Goal: Task Accomplishment & Management: Manage account settings

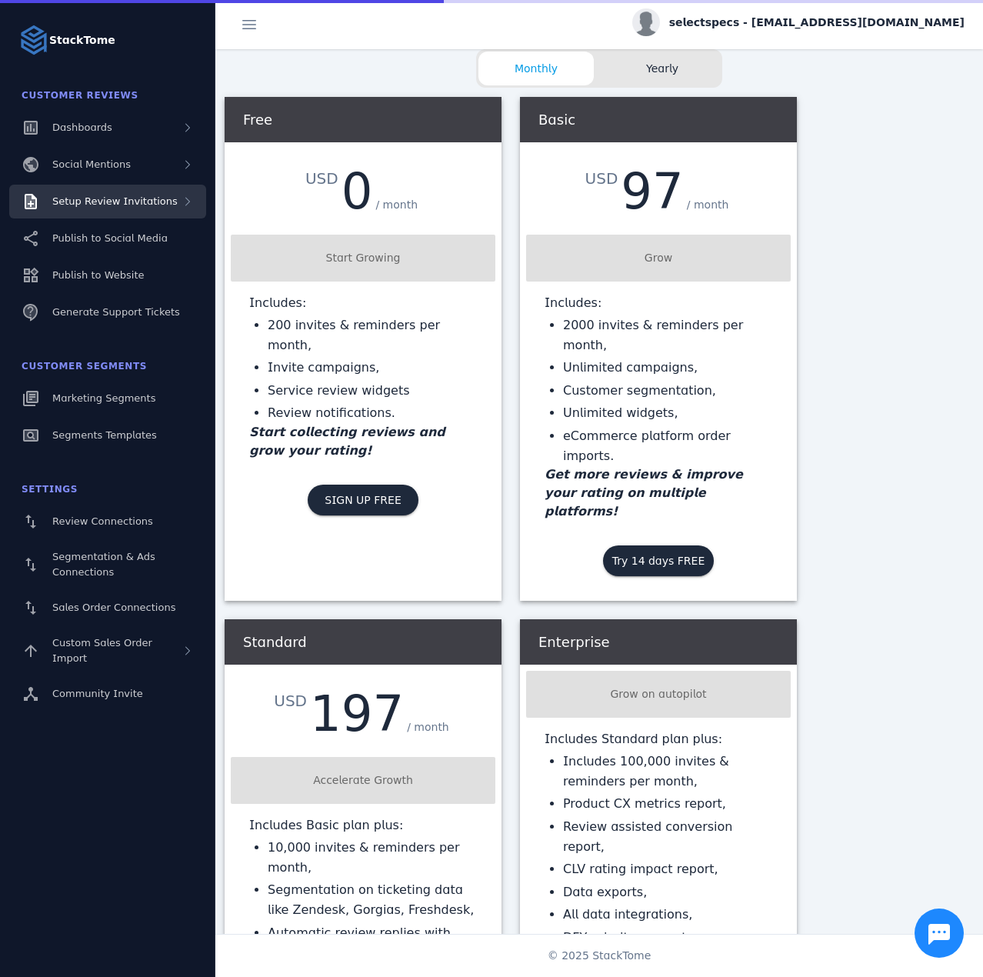
click at [136, 201] on span "Setup Review Invitations" at bounding box center [114, 201] width 125 height 12
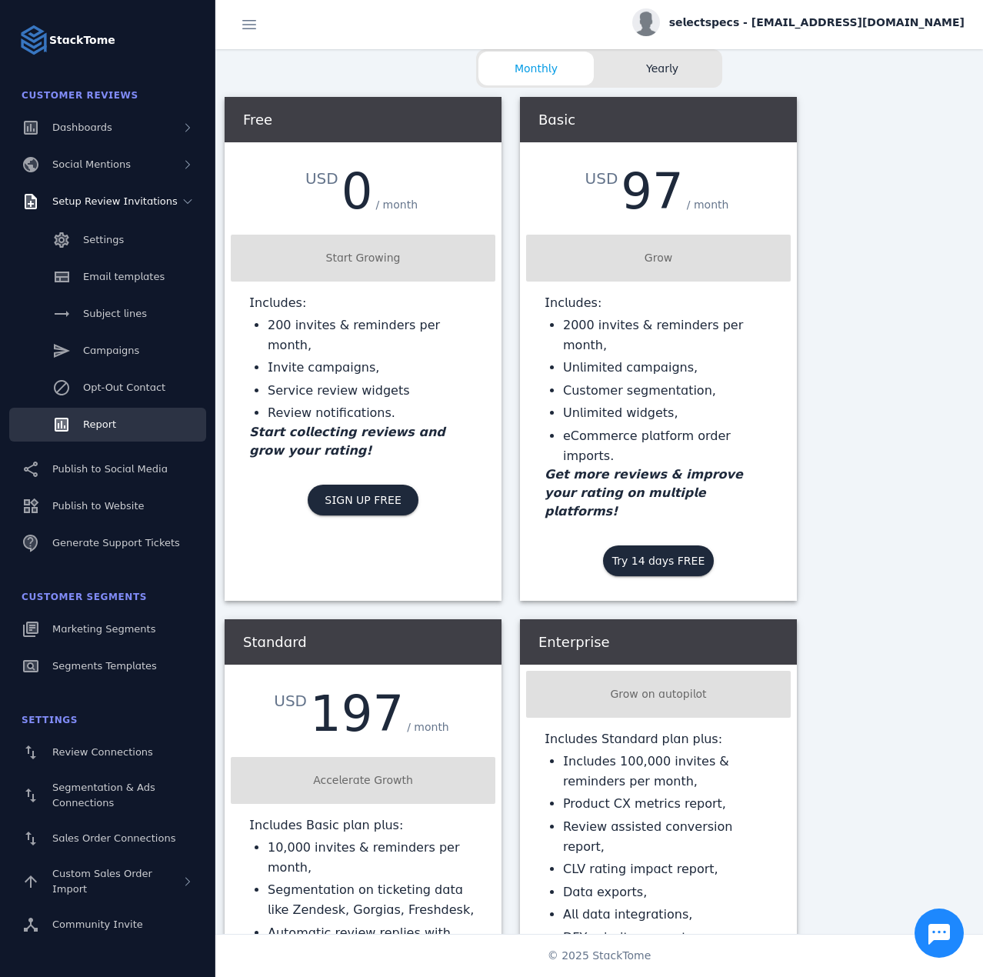
click at [125, 419] on link "Report" at bounding box center [107, 425] width 197 height 34
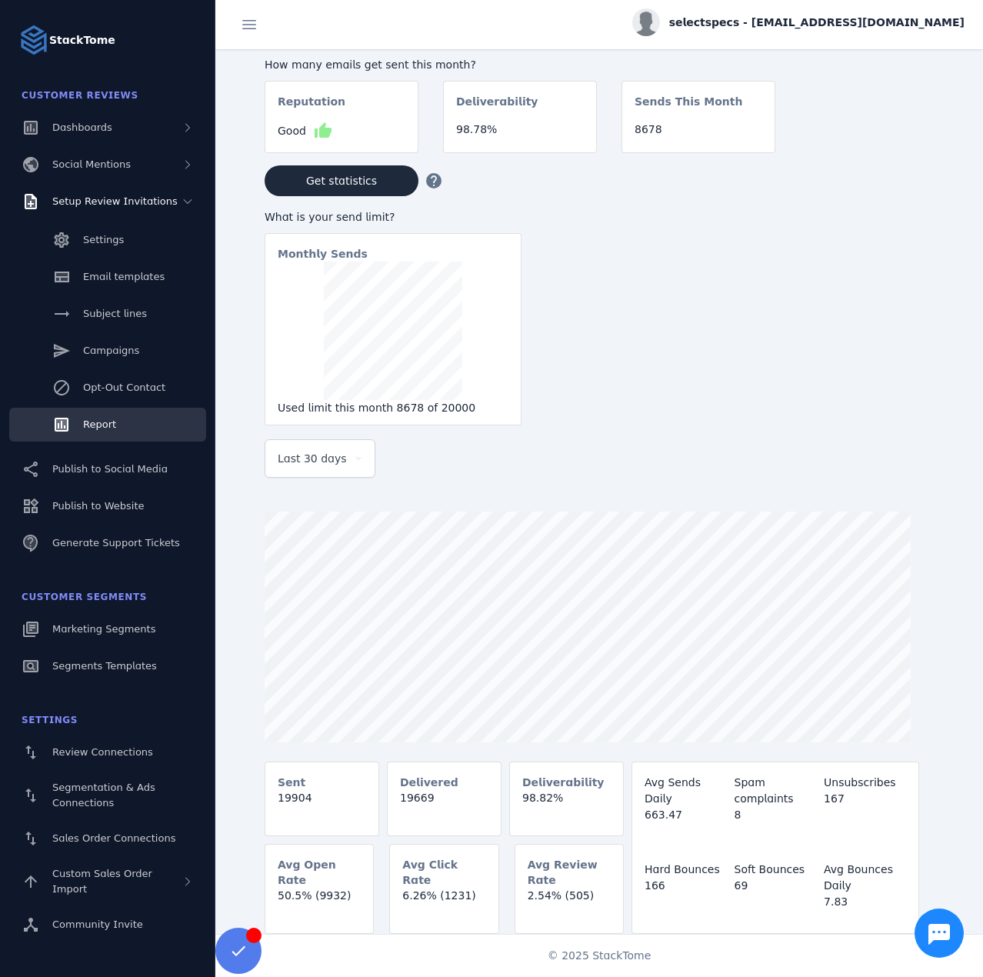
click at [324, 455] on span "Last 30 days" at bounding box center [312, 458] width 69 height 18
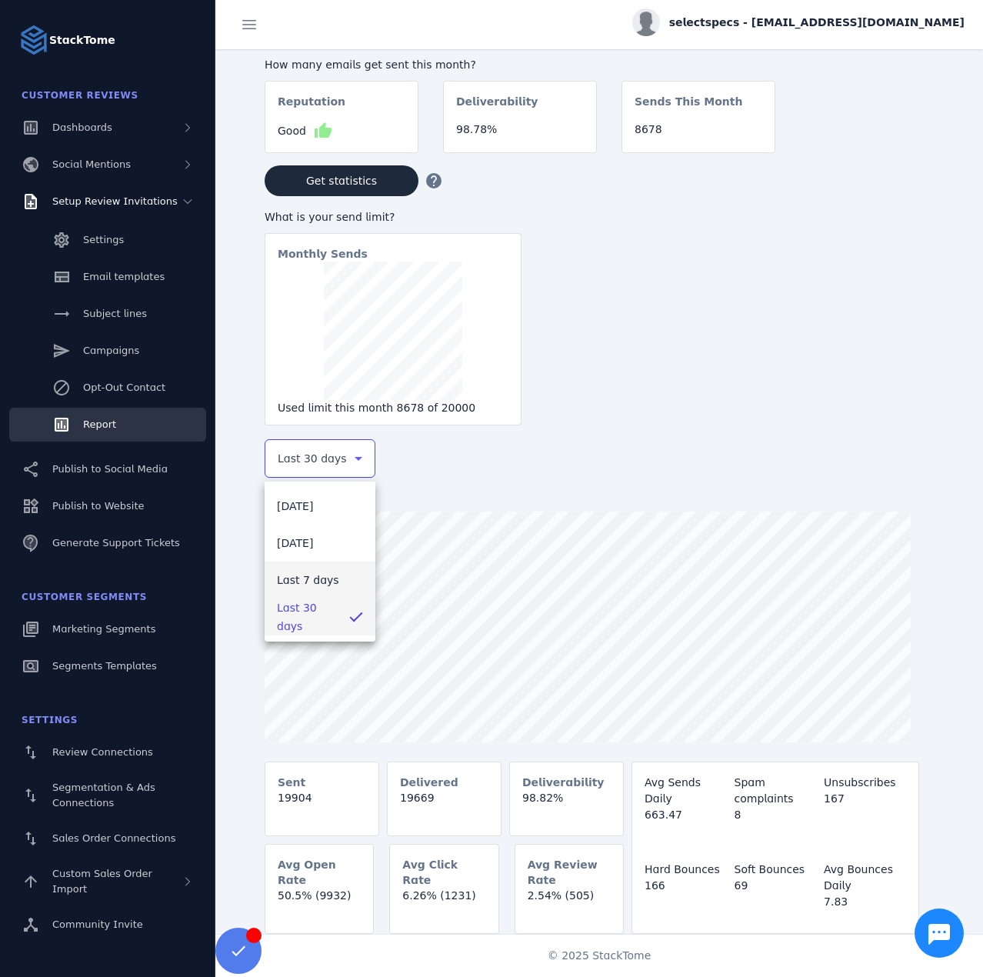
click at [317, 574] on span "Last 7 days" at bounding box center [308, 580] width 62 height 18
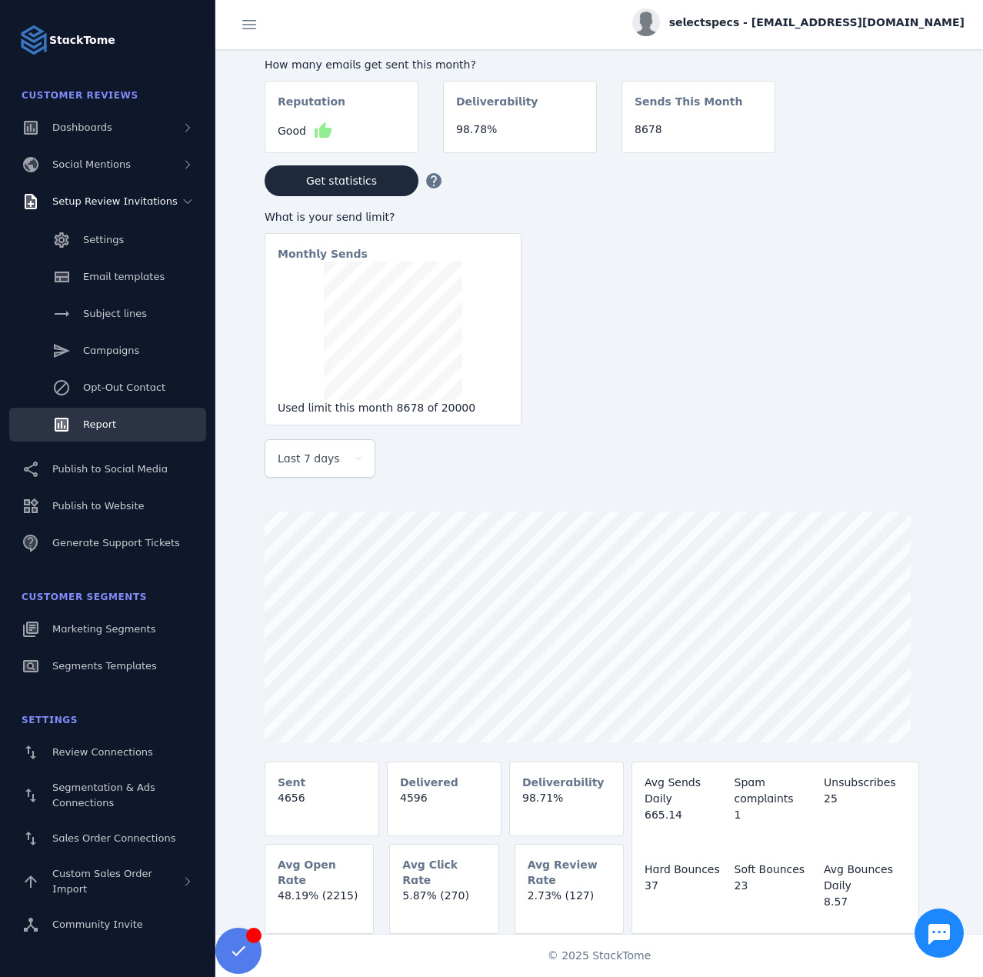
click at [834, 29] on span "selectspecs - cs_selectspecs@stacktome.com" at bounding box center [816, 23] width 295 height 16
click at [905, 153] on span "Sign out" at bounding box center [916, 148] width 45 height 18
